Goal: Information Seeking & Learning: Learn about a topic

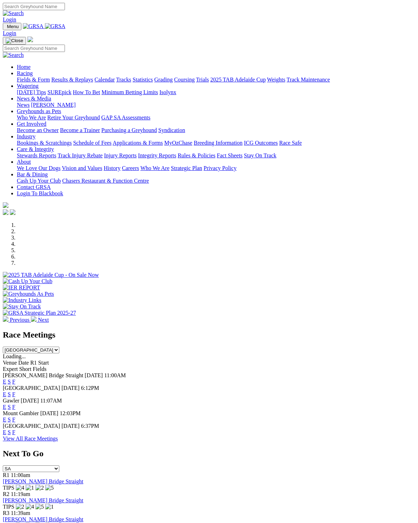
click at [16, 16] on link "Login" at bounding box center [9, 19] width 13 height 6
type input "JoanneWilliams22@Gmail.Com"
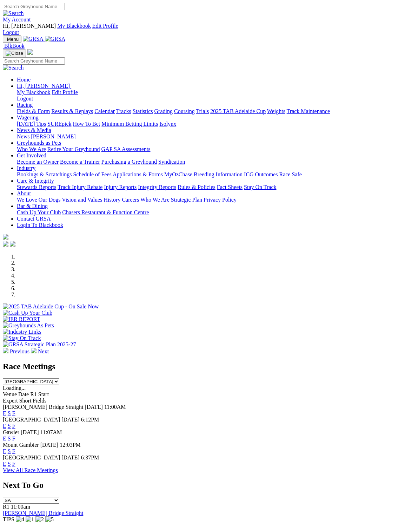
click at [31, 16] on link "My Account" at bounding box center [17, 19] width 28 height 6
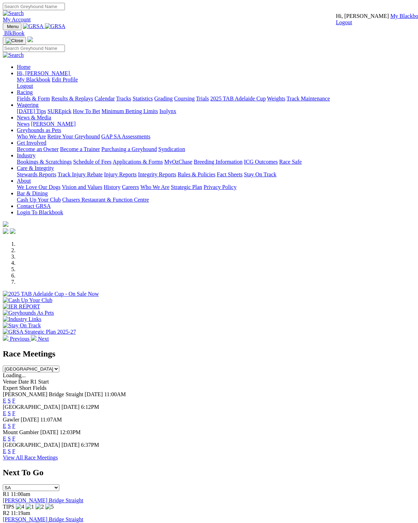
click at [390, 19] on link "My Blackbook" at bounding box center [407, 16] width 34 height 6
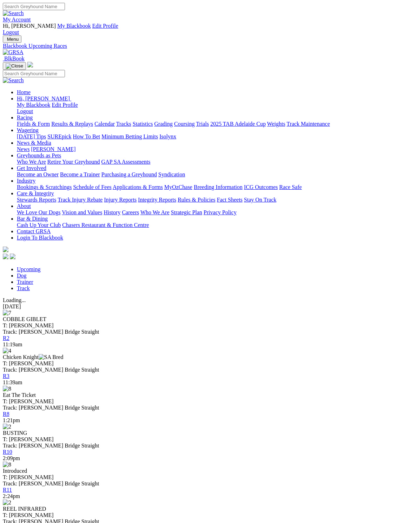
click at [27, 272] on link "Dog" at bounding box center [22, 275] width 10 height 6
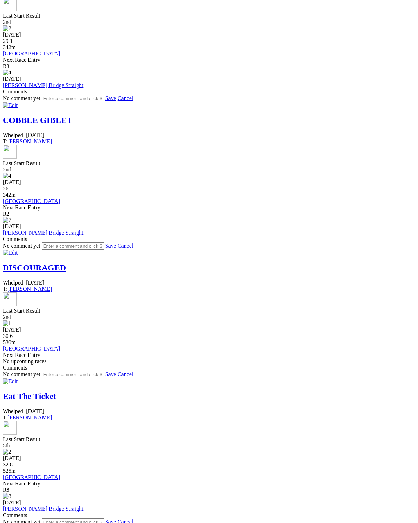
scroll to position [746, 0]
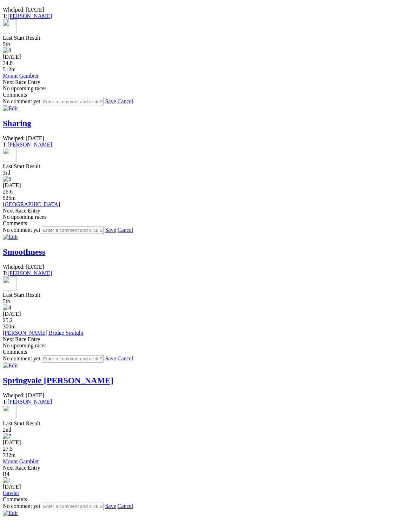
scroll to position [744, 0]
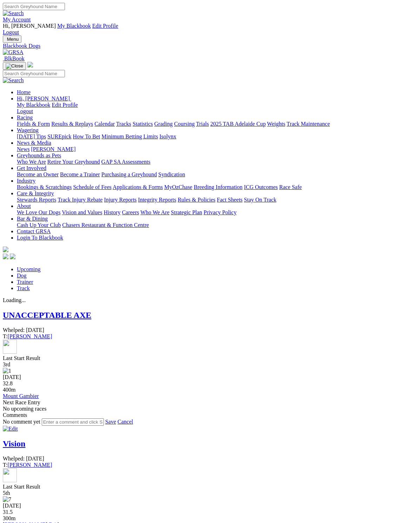
click at [33, 114] on link "Racing" at bounding box center [25, 117] width 16 height 6
click at [28, 121] on link "Fields & Form" at bounding box center [33, 124] width 33 height 6
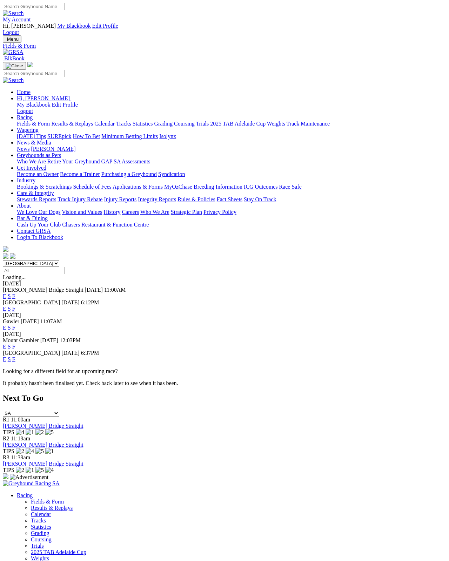
click at [86, 121] on link "Results & Replays" at bounding box center [72, 124] width 42 height 6
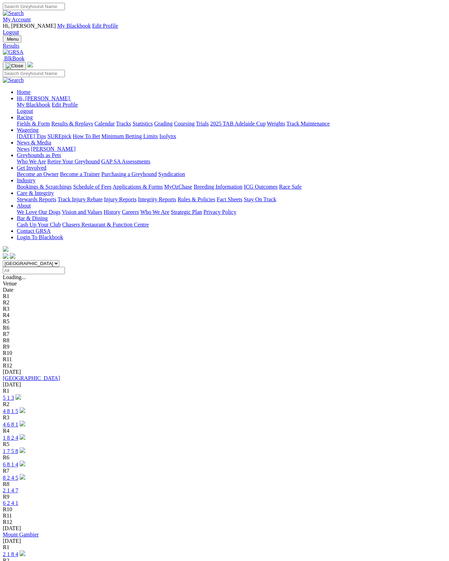
click at [36, 532] on link "Mount Gambier" at bounding box center [21, 535] width 36 height 6
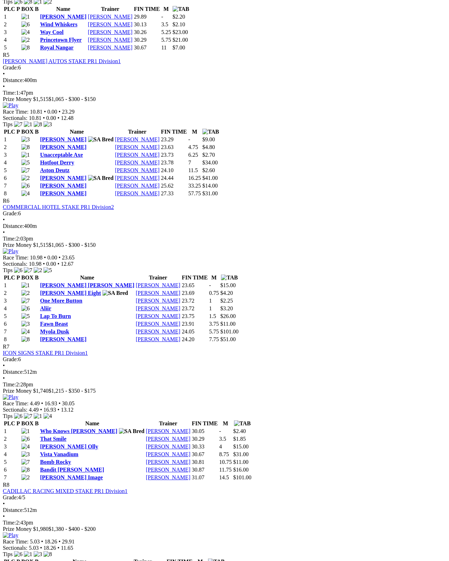
scroll to position [865, 0]
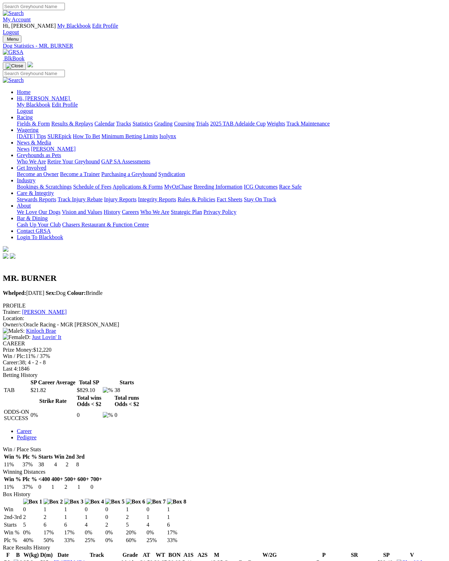
click at [3, 301] on img at bounding box center [3, 301] width 0 height 0
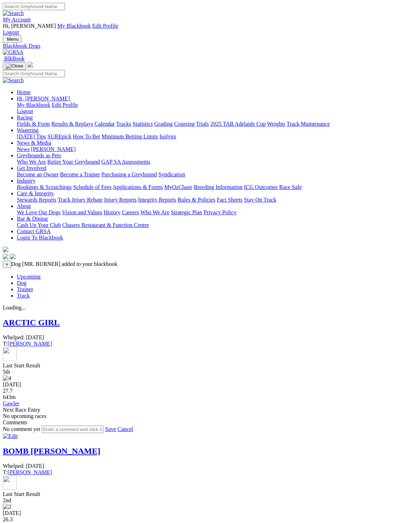
click at [24, 273] on link "Upcoming" at bounding box center [29, 276] width 24 height 6
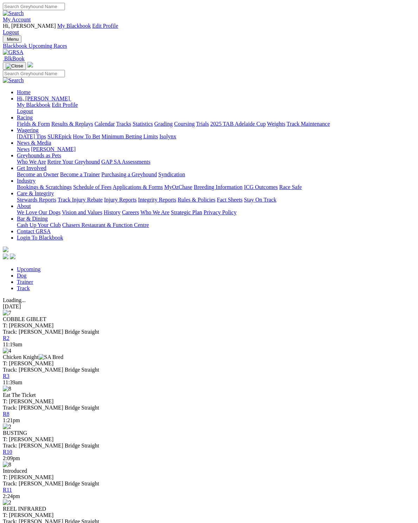
click at [33, 114] on link "Racing" at bounding box center [25, 117] width 16 height 6
click at [33, 121] on link "Fields & Form" at bounding box center [33, 124] width 33 height 6
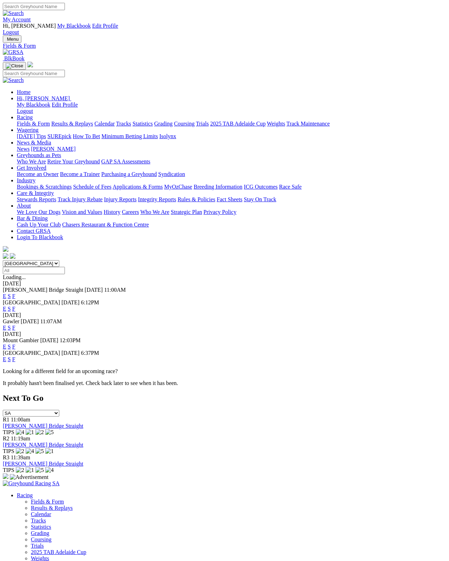
click at [15, 293] on link "F" at bounding box center [13, 296] width 3 height 6
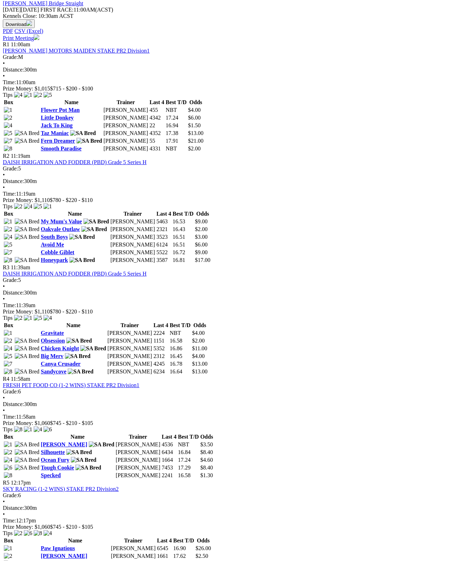
scroll to position [361, 0]
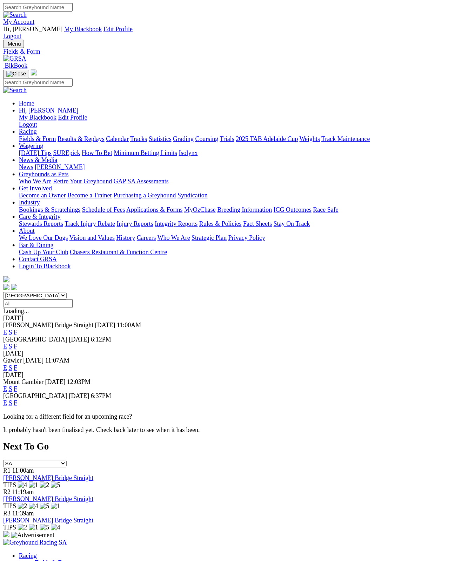
scroll to position [4, 0]
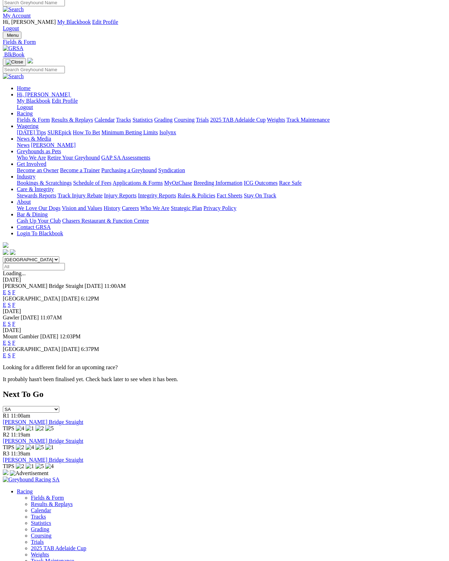
click at [15, 321] on link "F" at bounding box center [13, 324] width 3 height 6
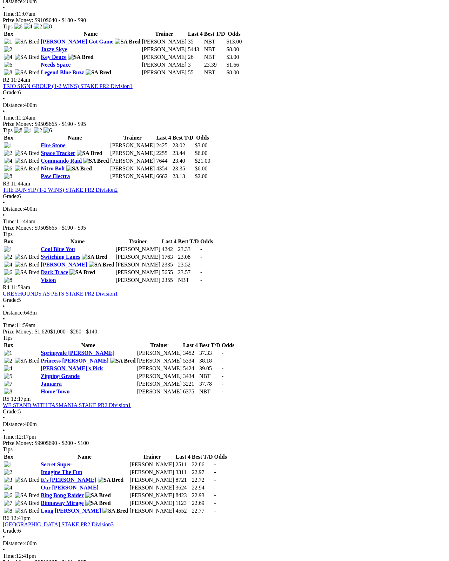
scroll to position [414, 0]
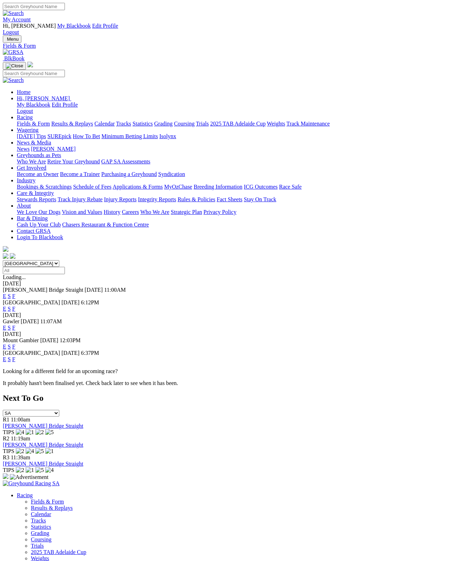
scroll to position [7, 0]
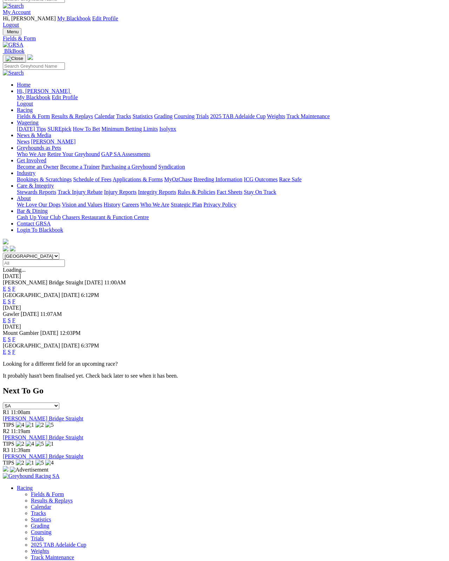
click at [15, 337] on link "F" at bounding box center [13, 340] width 3 height 6
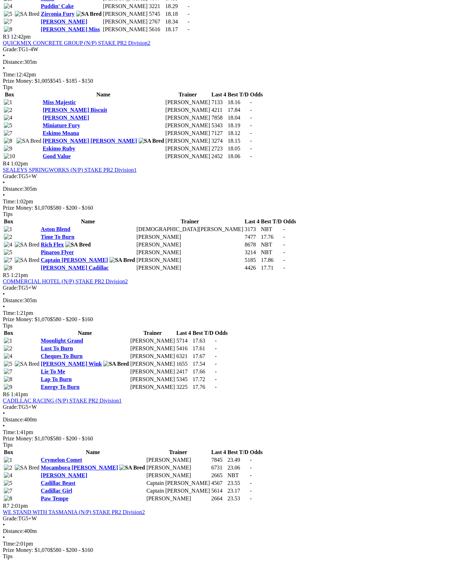
scroll to position [595, 0]
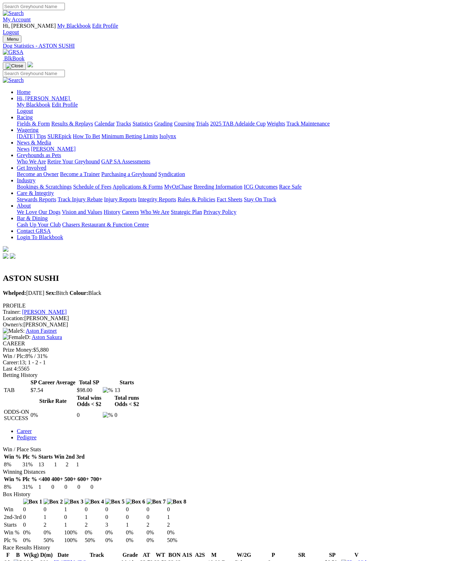
click at [17, 121] on link "Fields & Form" at bounding box center [33, 124] width 33 height 6
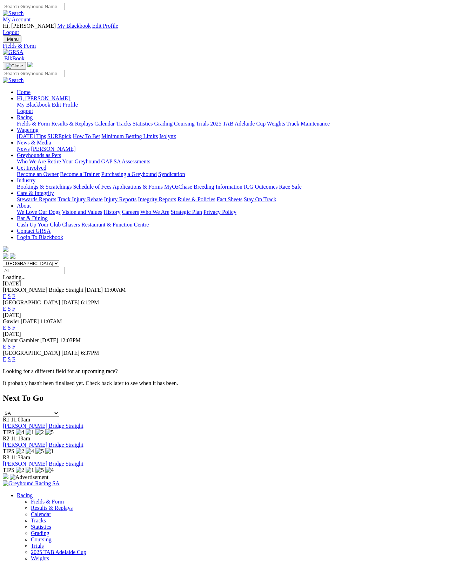
click at [53, 260] on select "[GEOGRAPHIC_DATA] [GEOGRAPHIC_DATA] [GEOGRAPHIC_DATA] [GEOGRAPHIC_DATA] [GEOGRA…" at bounding box center [31, 263] width 56 height 7
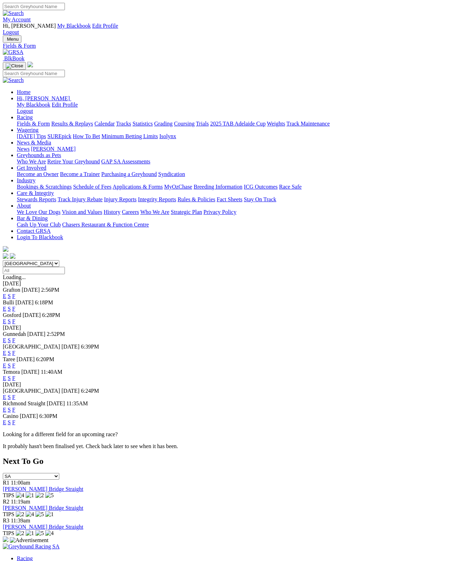
click at [42, 260] on select "[GEOGRAPHIC_DATA] [GEOGRAPHIC_DATA] [GEOGRAPHIC_DATA] [GEOGRAPHIC_DATA] [GEOGRA…" at bounding box center [31, 263] width 56 height 7
select select "SA"
